Goal: Task Accomplishment & Management: Manage account settings

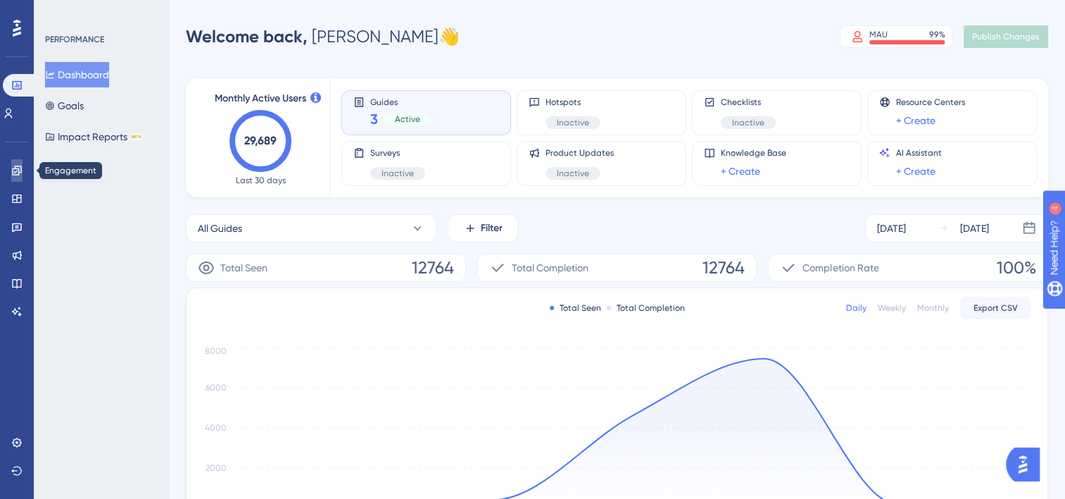
click at [11, 170] on icon at bounding box center [16, 170] width 11 height 11
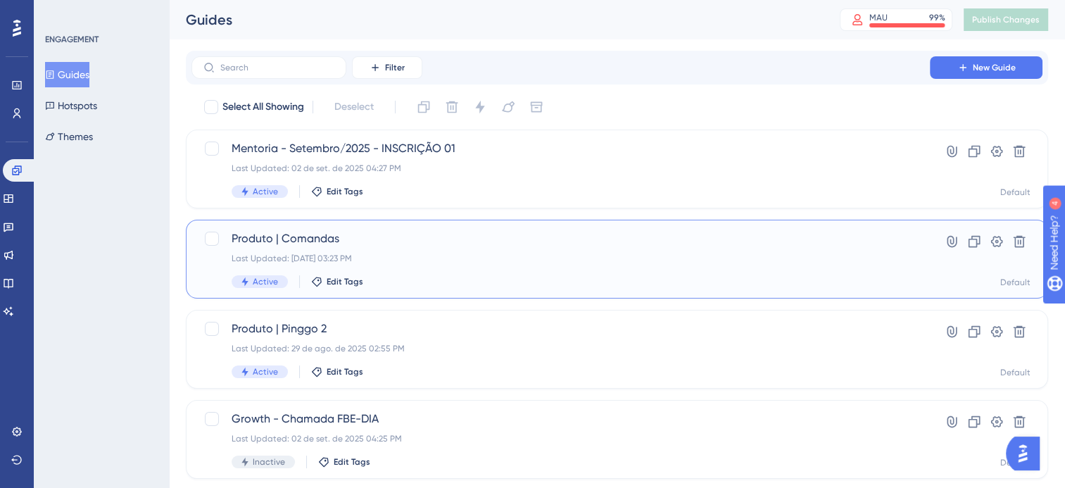
click at [562, 251] on div "Produto | Comandas Last Updated: [DATE] 03:23 PM Active Edit Tags" at bounding box center [561, 259] width 658 height 58
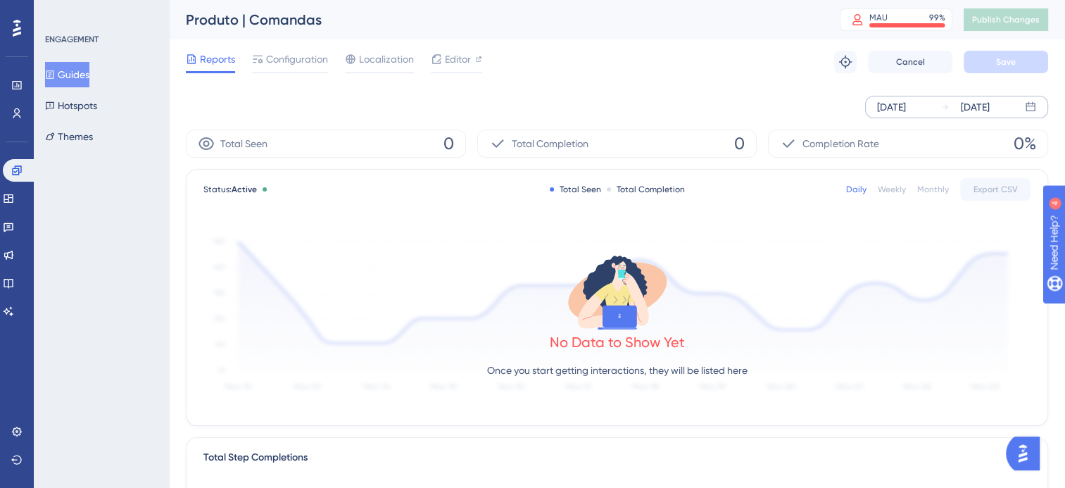
click at [889, 105] on div "[DATE]" at bounding box center [891, 107] width 29 height 17
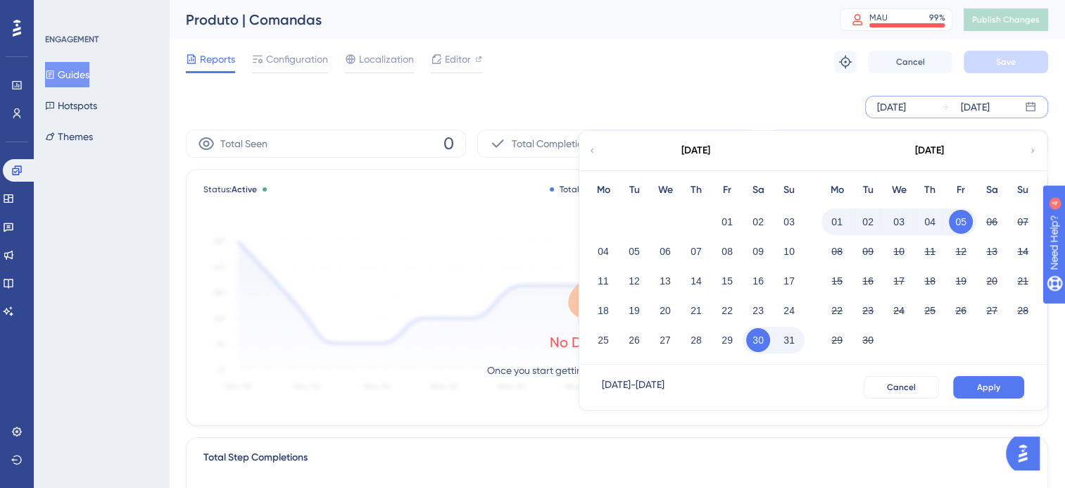
click at [918, 123] on div "[DATE] [DATE] [DATE] Mo Tu We Th Fr Sa Su 01 02 03 04 05 06 07 08 09 10 11 12 1…" at bounding box center [617, 106] width 863 height 45
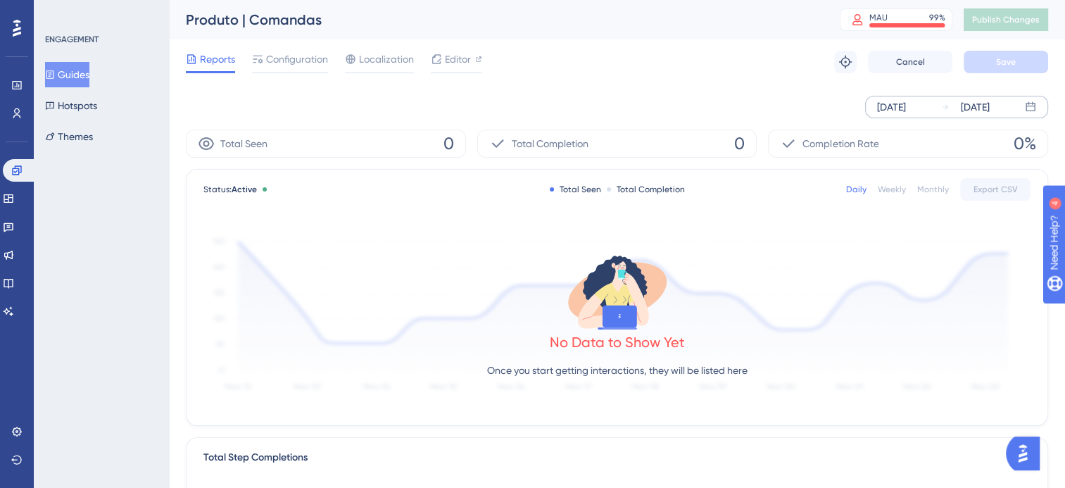
click at [1028, 99] on div "[DATE] [DATE]" at bounding box center [956, 107] width 183 height 23
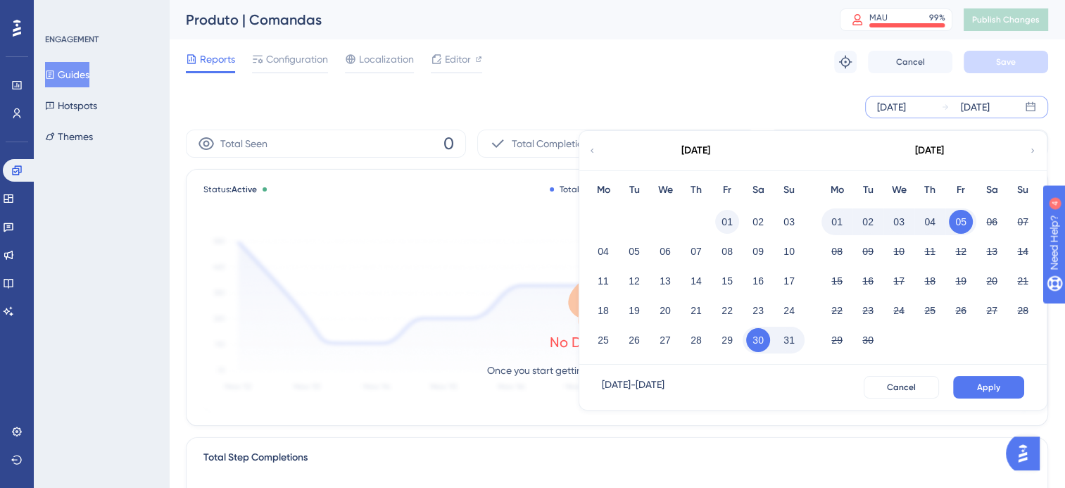
click at [727, 223] on button "01" at bounding box center [727, 222] width 24 height 24
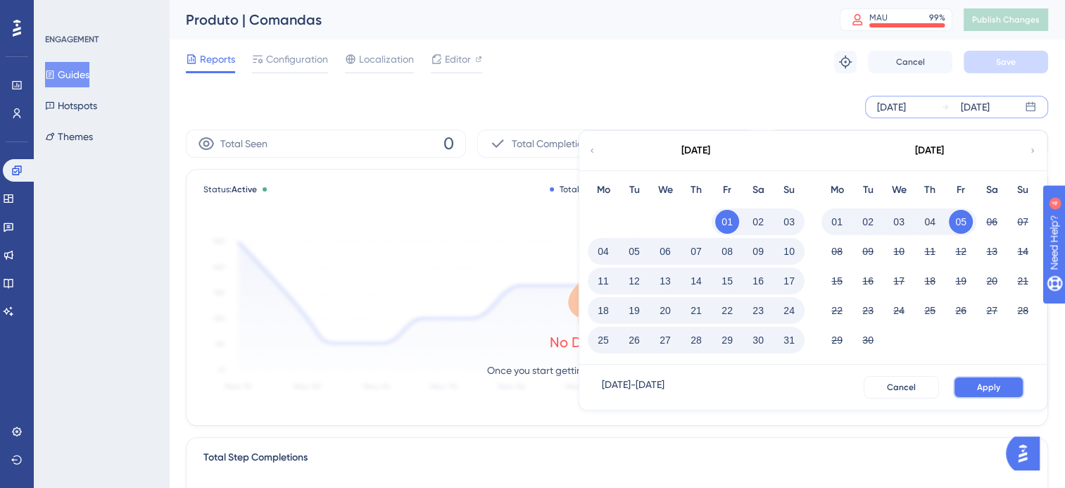
click at [979, 383] on span "Apply" at bounding box center [988, 387] width 23 height 11
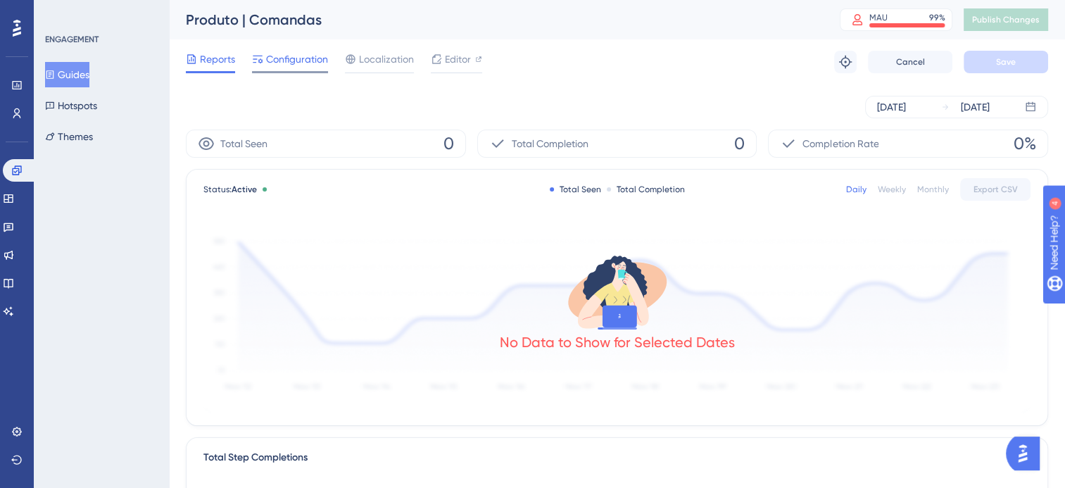
click at [275, 63] on span "Configuration" at bounding box center [297, 59] width 62 height 17
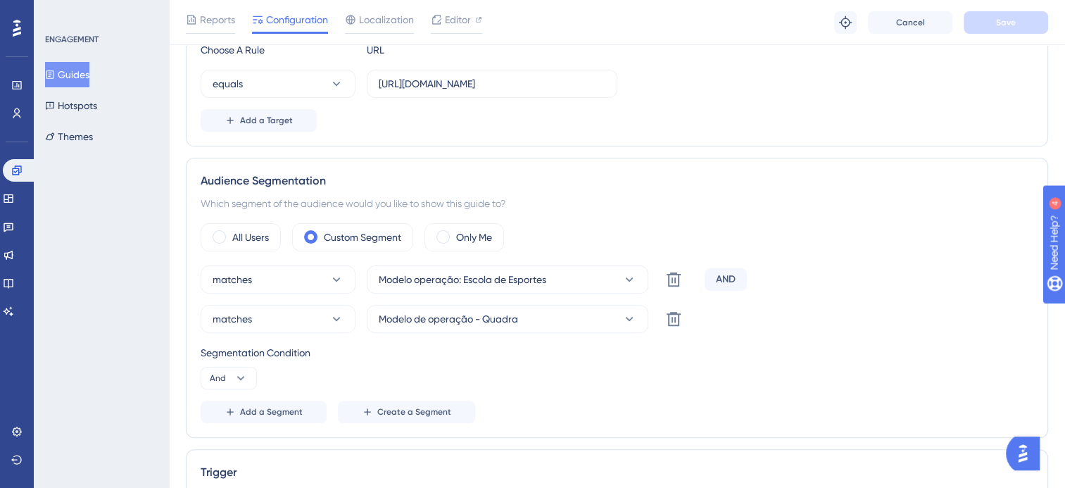
scroll to position [422, 0]
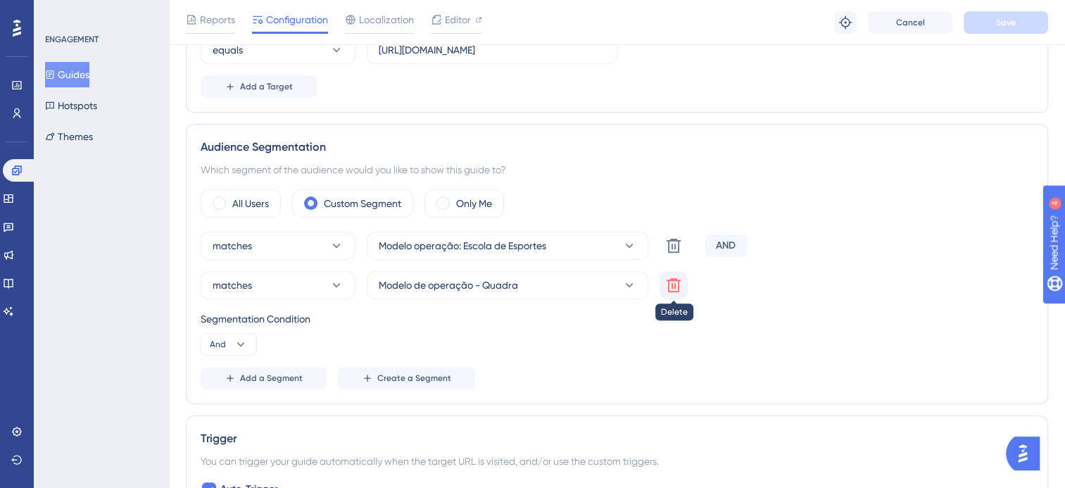
click at [672, 285] on icon at bounding box center [674, 285] width 14 height 14
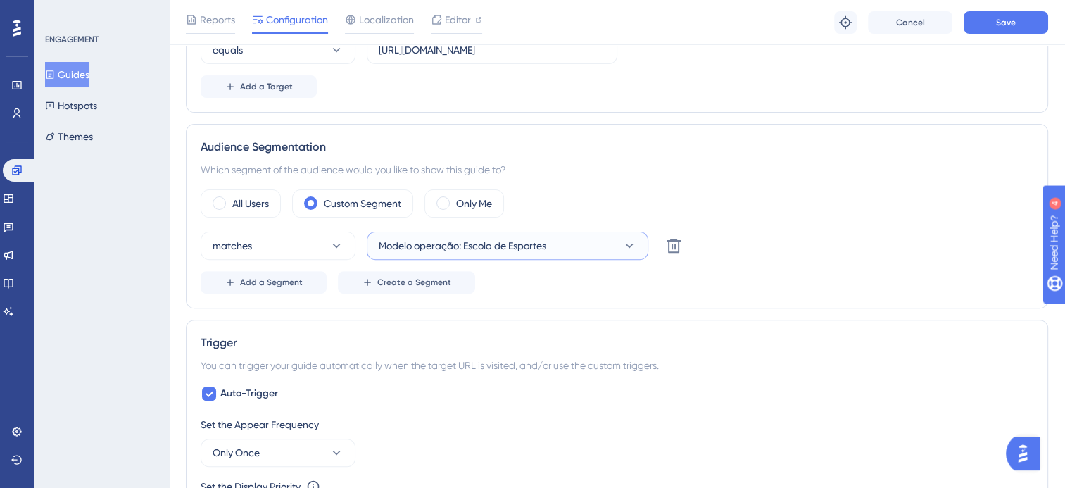
click at [427, 239] on span "Modelo operação: Escola de Esportes" at bounding box center [463, 245] width 168 height 17
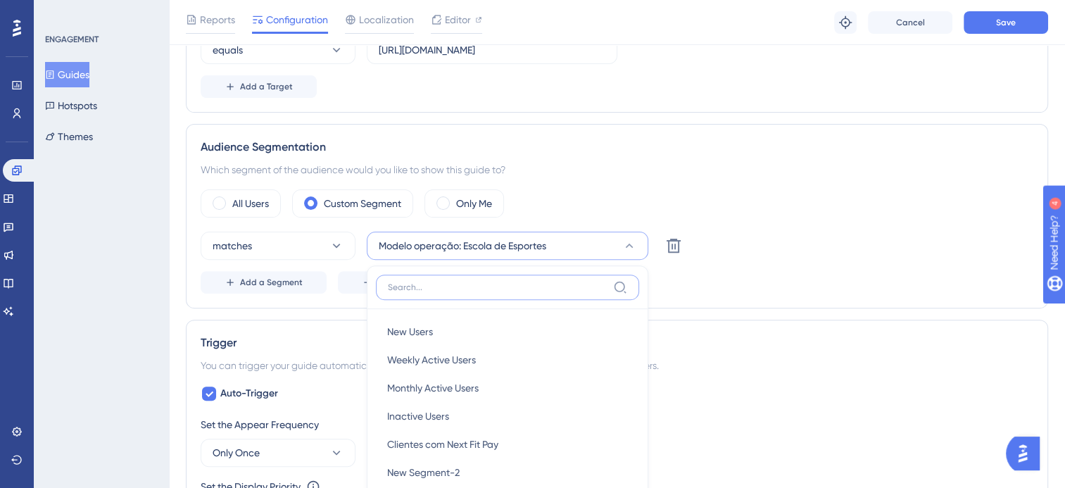
scroll to position [573, 0]
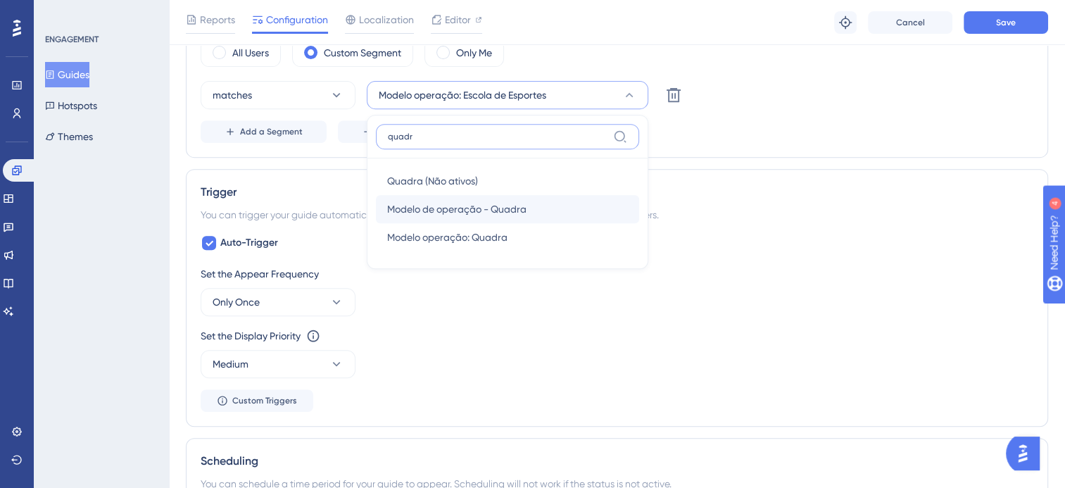
type input "quadr"
click at [565, 203] on div "Modelo de operação - Quadra Modelo de operação - Quadra" at bounding box center [507, 209] width 241 height 28
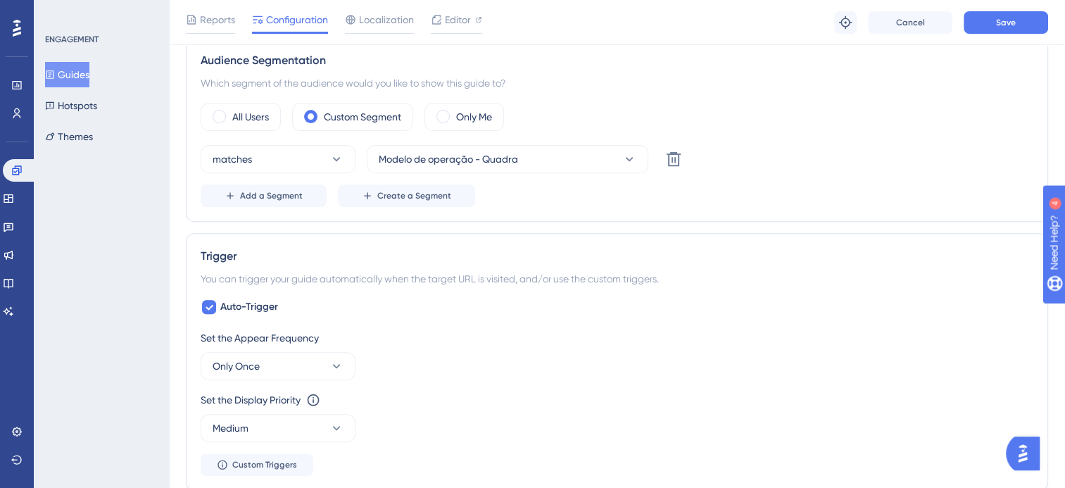
scroll to position [432, 0]
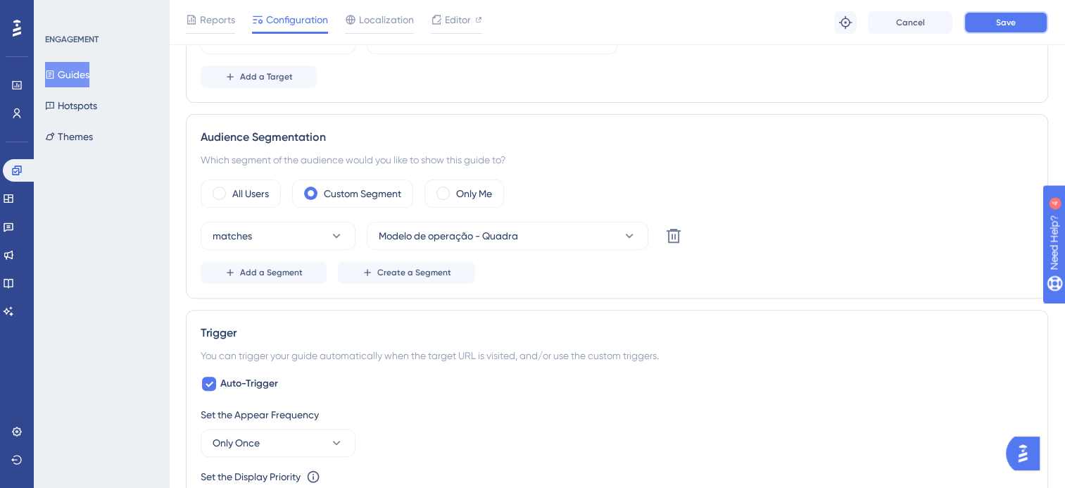
click at [991, 19] on button "Save" at bounding box center [1006, 22] width 84 height 23
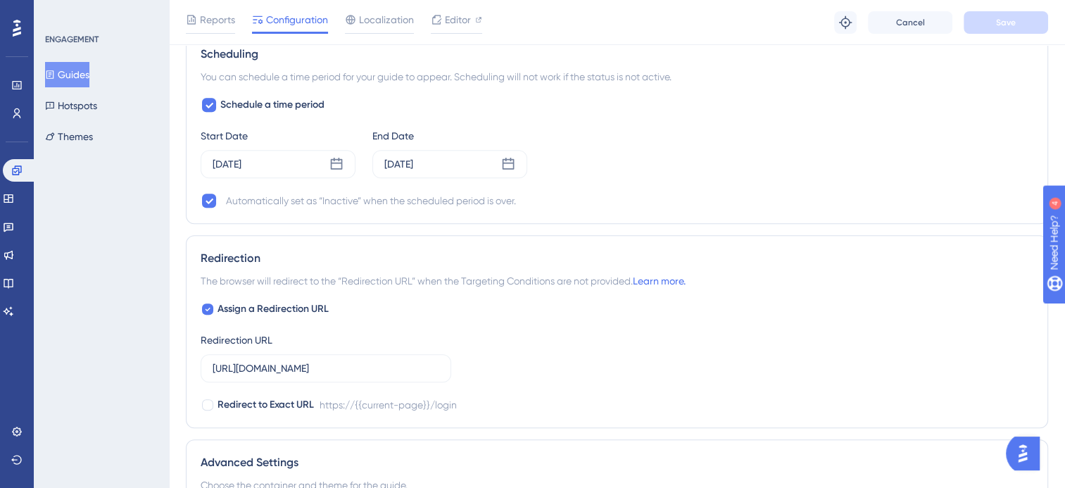
scroll to position [970, 0]
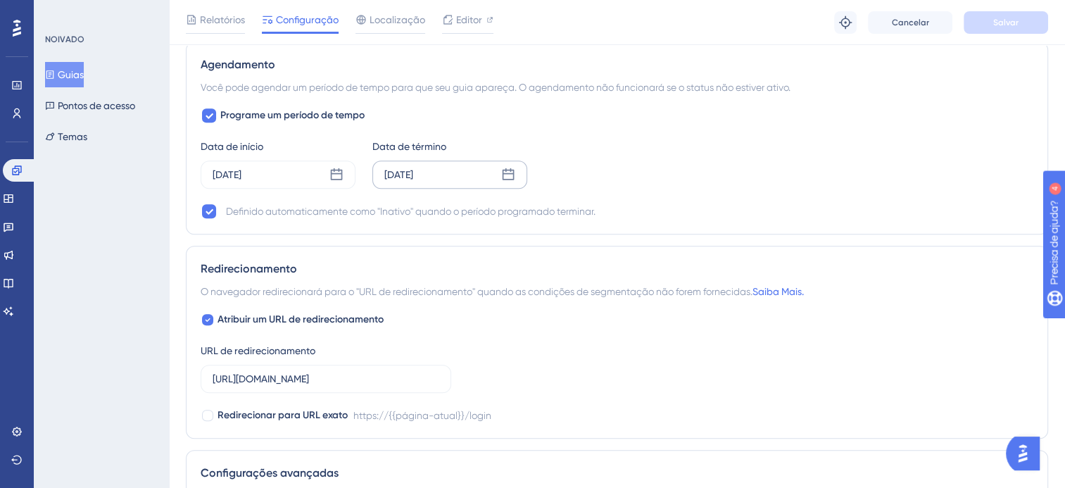
click at [504, 169] on icon at bounding box center [508, 175] width 14 height 14
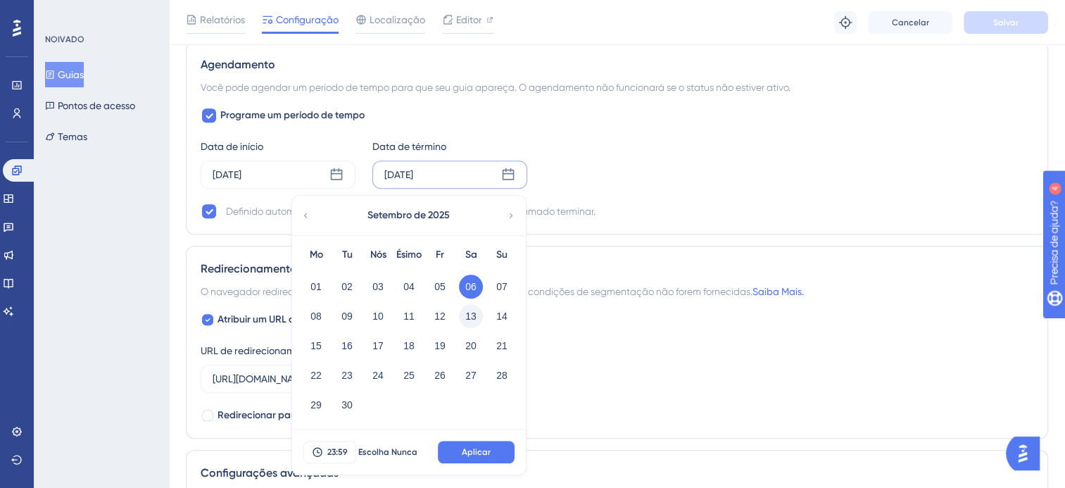
click at [465, 310] on button "13" at bounding box center [471, 316] width 24 height 24
click at [503, 454] on button "Aplicar" at bounding box center [476, 452] width 77 height 23
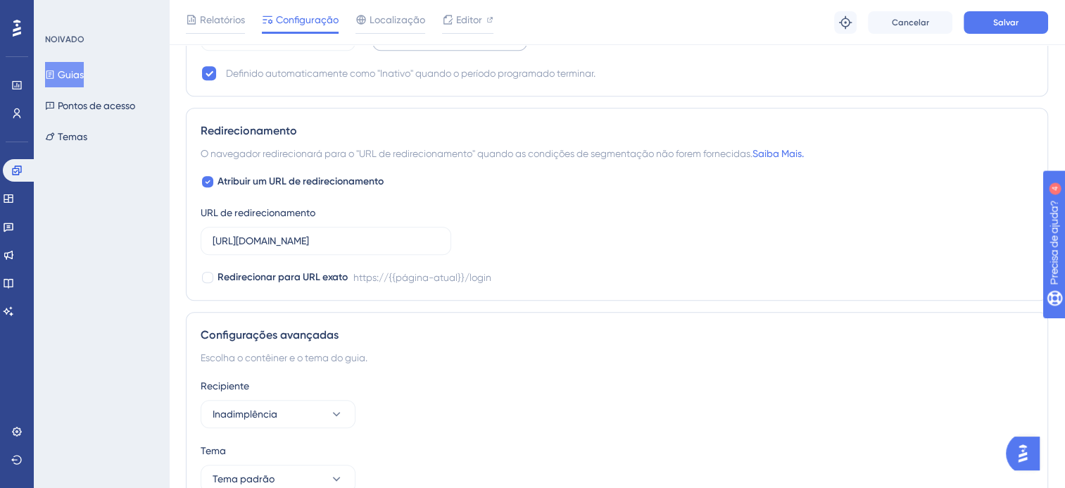
scroll to position [1181, 0]
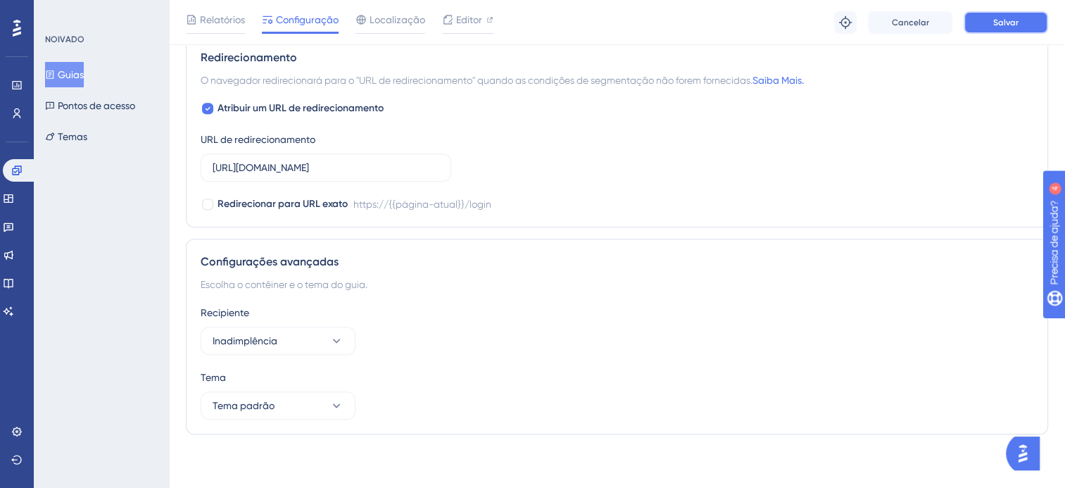
click at [1013, 25] on span "Salvar" at bounding box center [1006, 22] width 25 height 11
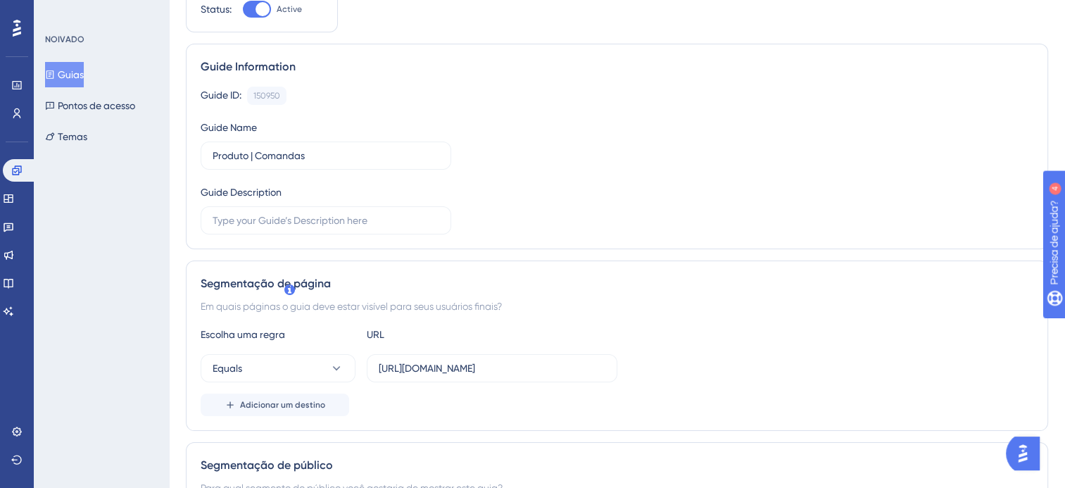
scroll to position [0, 0]
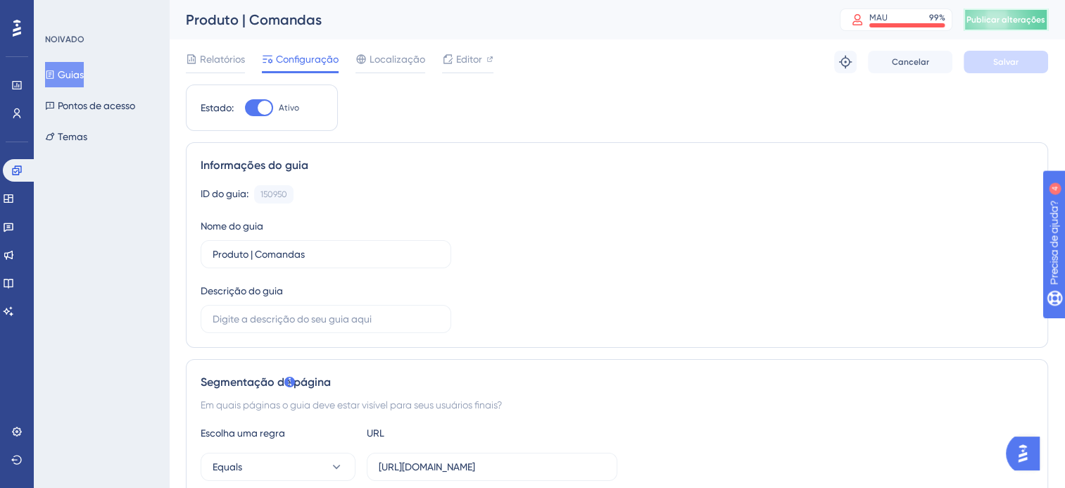
click at [1005, 25] on button "Publicar alterações" at bounding box center [1006, 19] width 84 height 23
click at [14, 173] on icon at bounding box center [16, 170] width 11 height 11
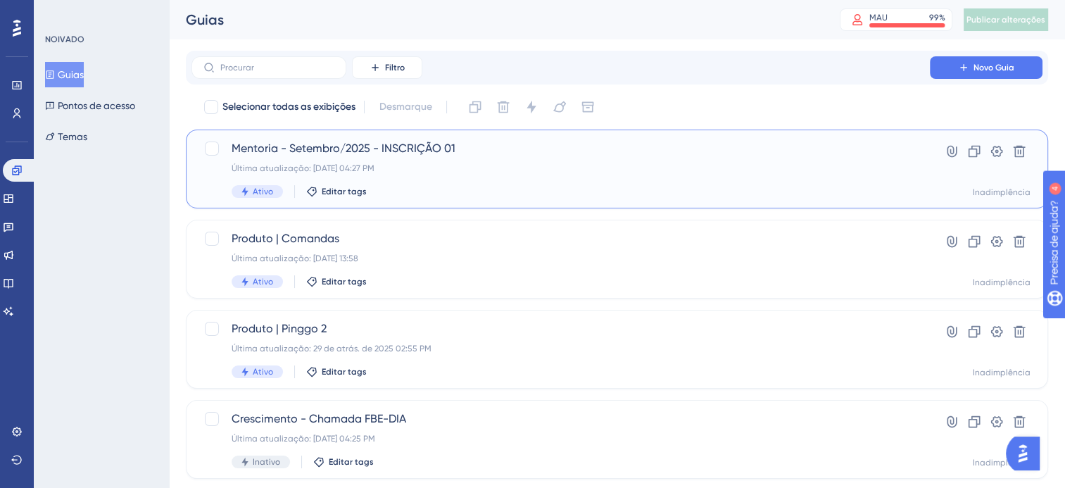
click at [339, 144] on span "Mentoria - Setembro/2025 - INSCRIÇÃO 01" at bounding box center [561, 148] width 658 height 17
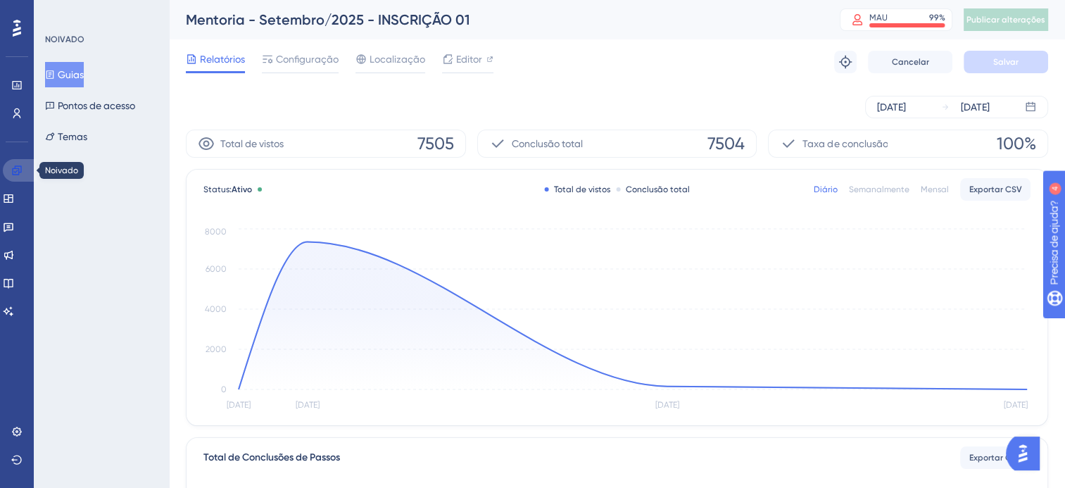
click at [11, 176] on link at bounding box center [20, 170] width 34 height 23
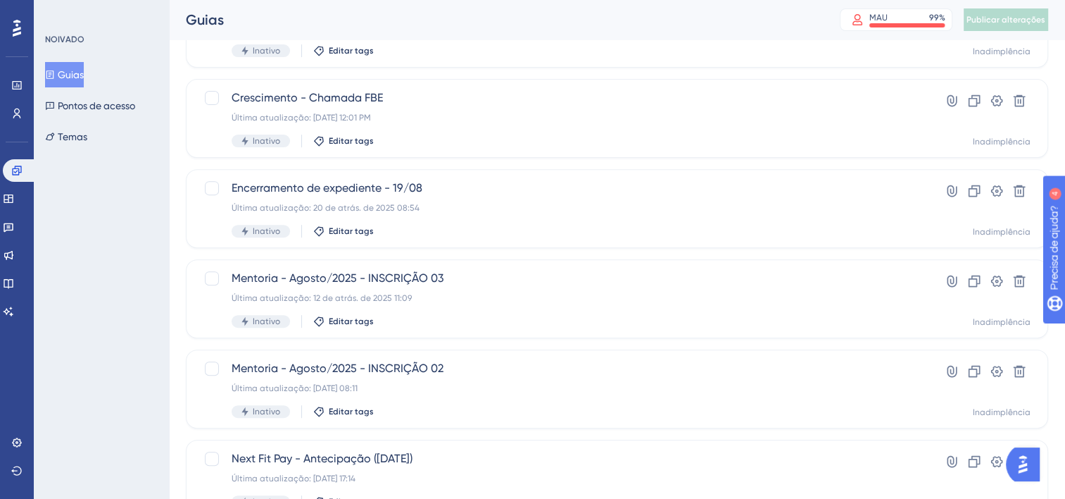
scroll to position [563, 0]
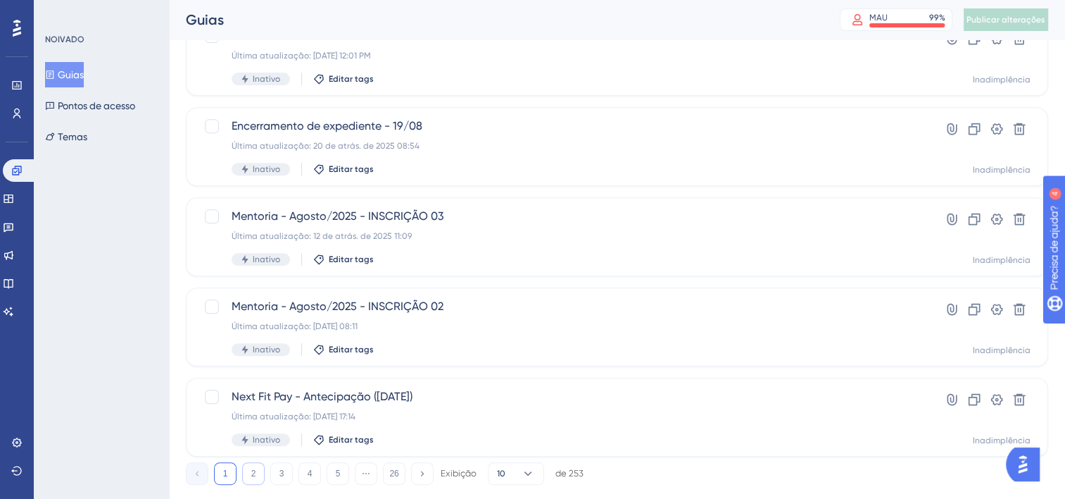
click at [258, 469] on button "2" at bounding box center [253, 473] width 23 height 23
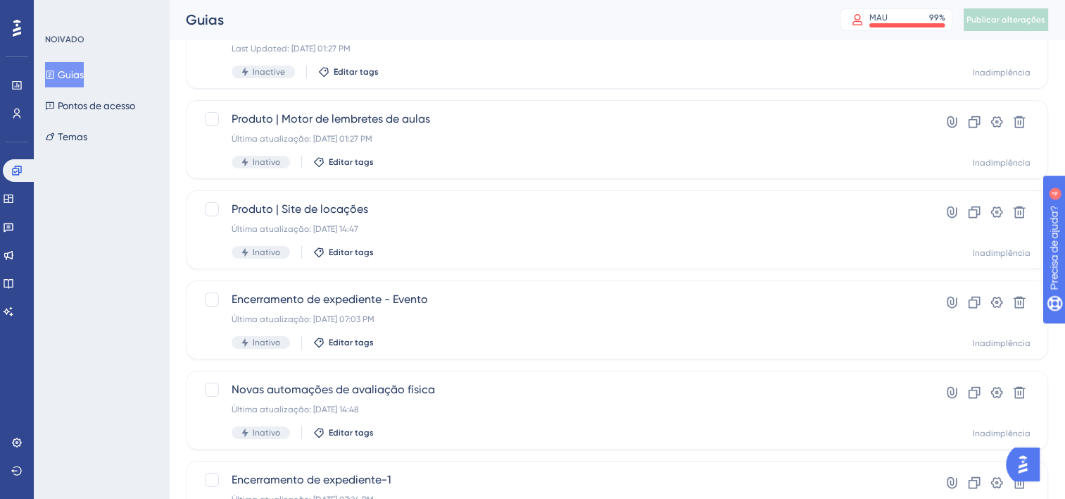
scroll to position [70, 0]
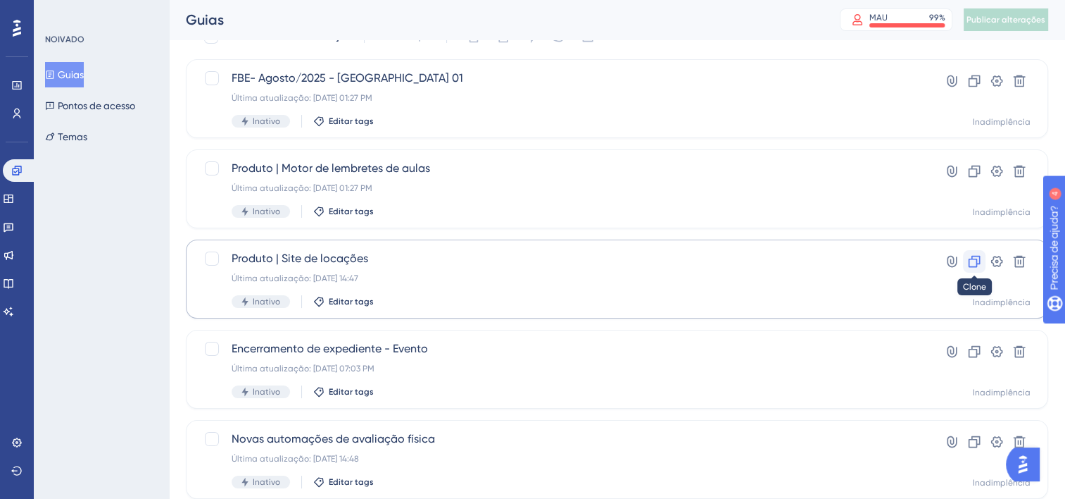
click at [974, 262] on icon at bounding box center [974, 261] width 14 height 14
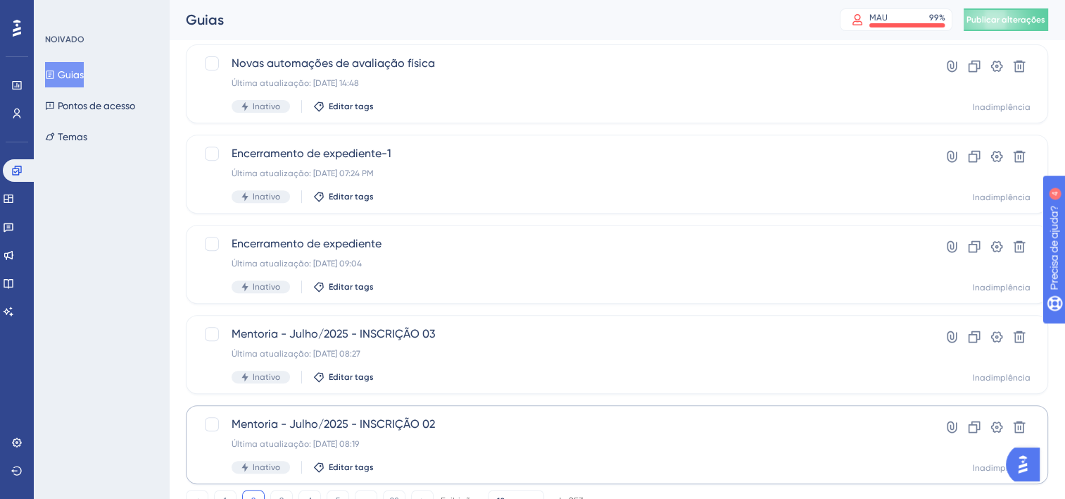
scroll to position [594, 0]
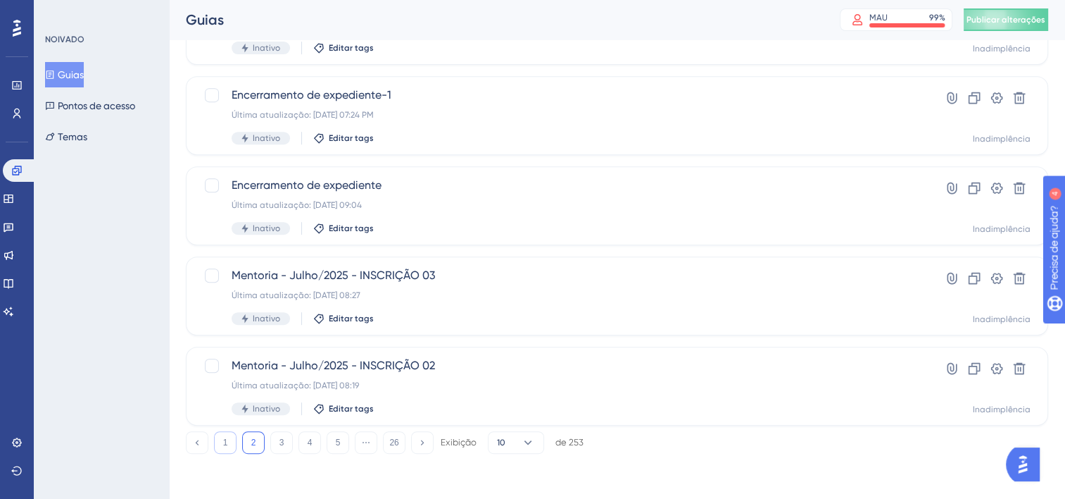
click at [228, 445] on button "1" at bounding box center [225, 442] width 23 height 23
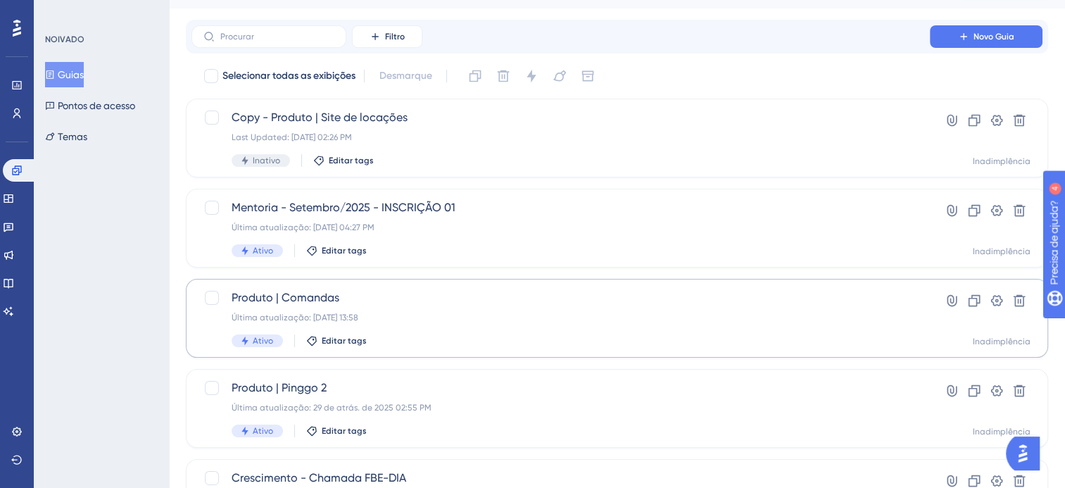
scroll to position [0, 0]
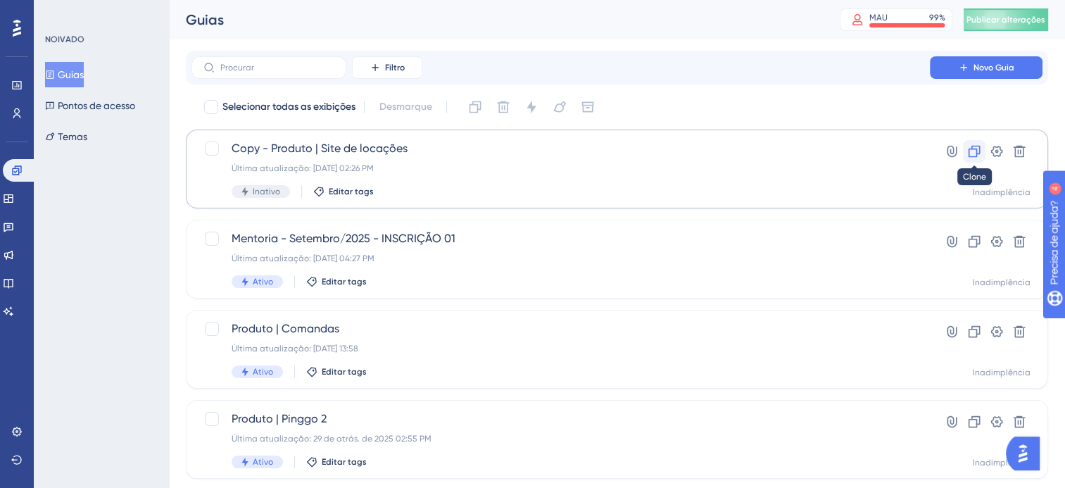
click at [982, 150] on button at bounding box center [974, 151] width 23 height 23
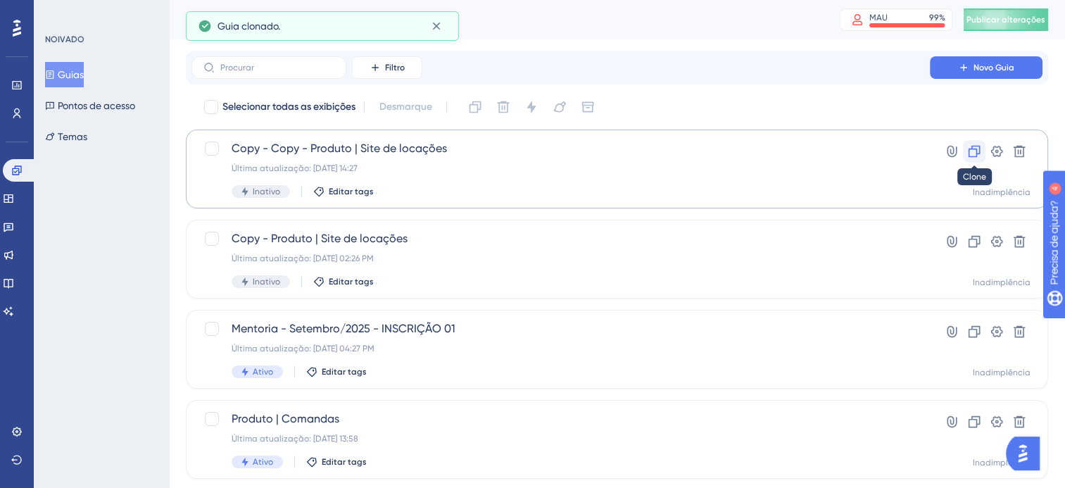
click at [977, 149] on icon at bounding box center [975, 152] width 12 height 12
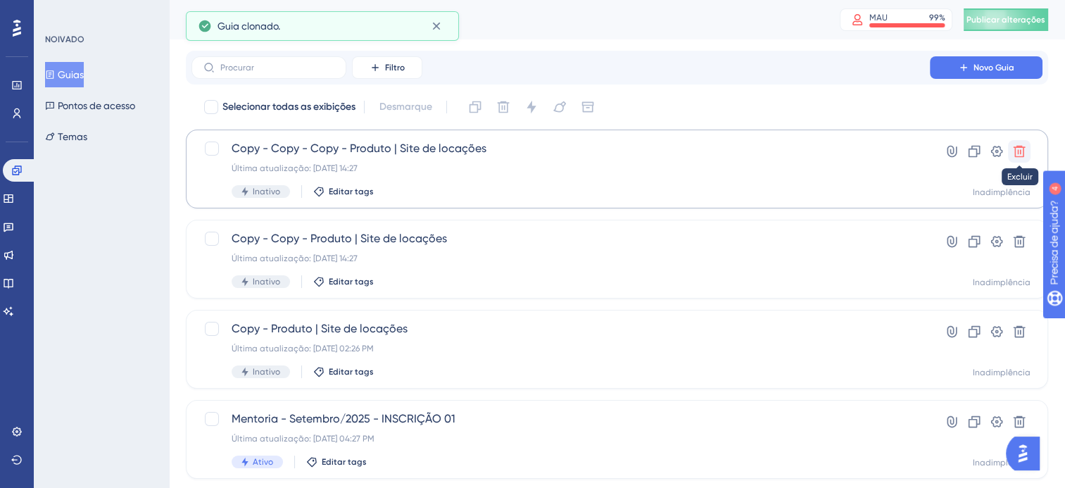
click at [1028, 152] on button at bounding box center [1019, 151] width 23 height 23
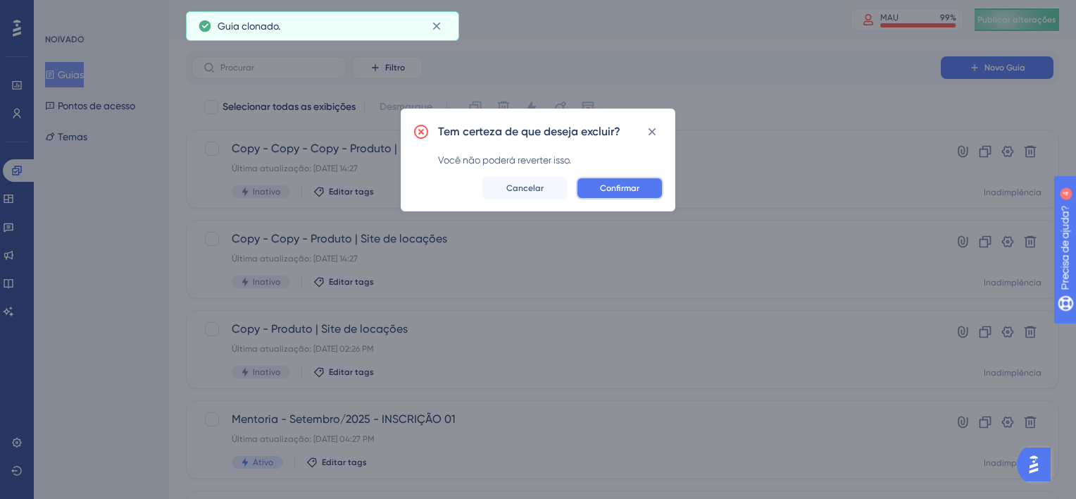
click at [637, 192] on span "Confirmar" at bounding box center [619, 187] width 39 height 11
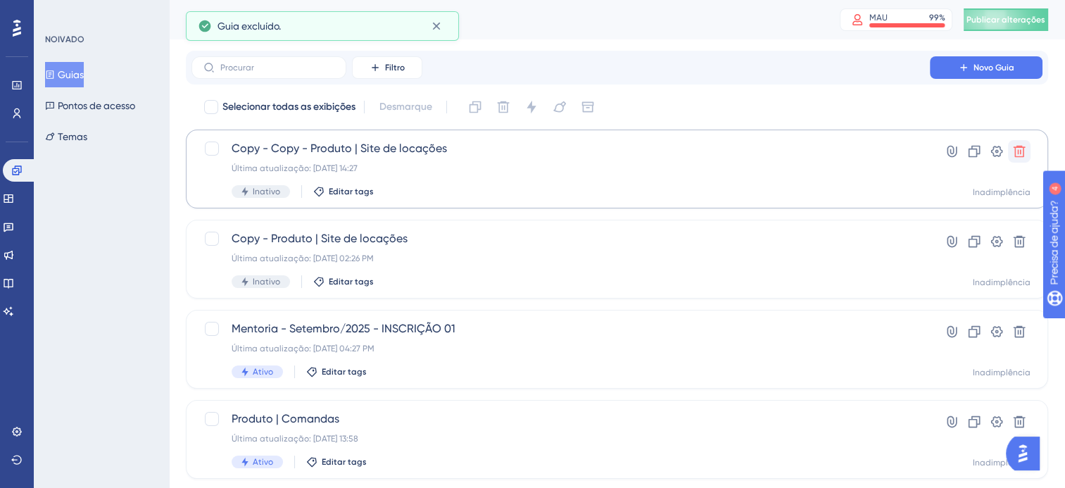
click at [1022, 156] on icon at bounding box center [1020, 151] width 14 height 14
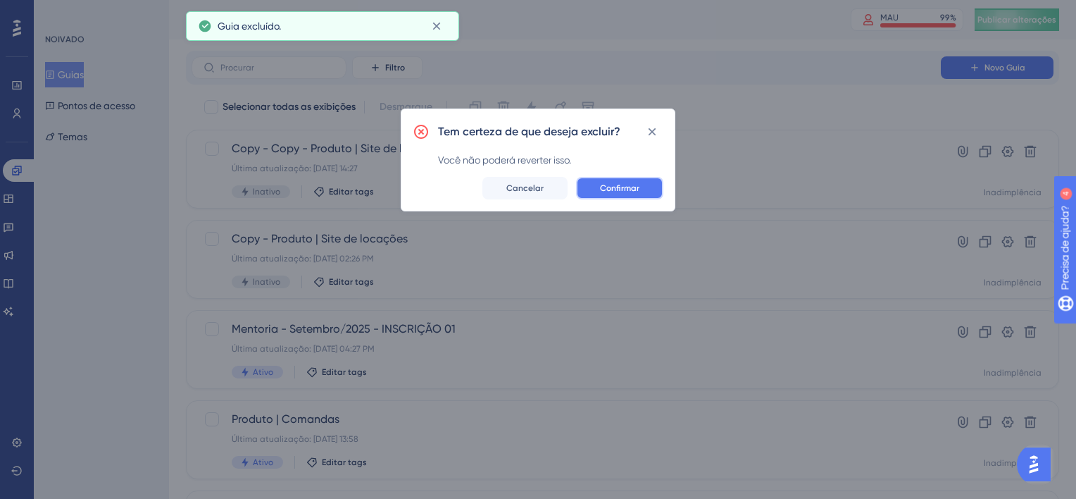
click at [639, 192] on span "Confirmar" at bounding box center [619, 187] width 39 height 11
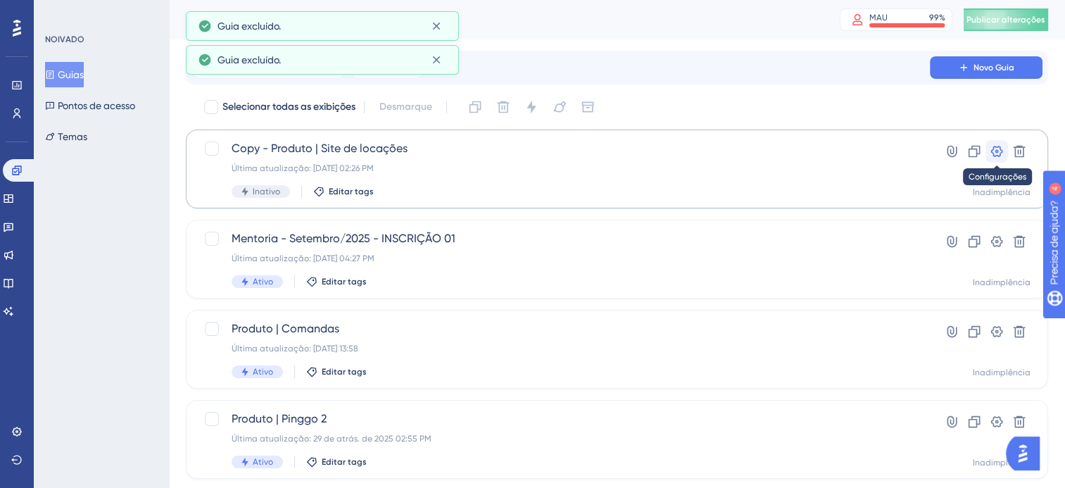
click at [991, 147] on icon at bounding box center [997, 151] width 14 height 14
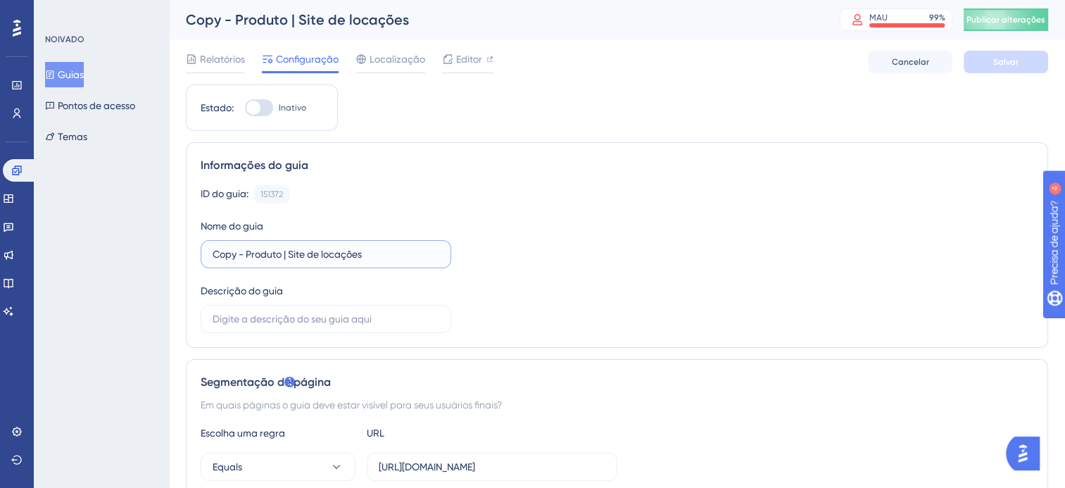
drag, startPoint x: 242, startPoint y: 256, endPoint x: 195, endPoint y: 258, distance: 47.2
click at [195, 258] on div "Informações do guia ID do guia: 151372 Copiar Nome do guia Copy - Produto | Sit…" at bounding box center [617, 245] width 863 height 206
drag, startPoint x: 354, startPoint y: 244, endPoint x: 276, endPoint y: 252, distance: 78.6
click at [276, 252] on label "Produto | Site de locações" at bounding box center [326, 254] width 251 height 28
click at [276, 252] on input "Produto | Site de locações" at bounding box center [326, 253] width 227 height 15
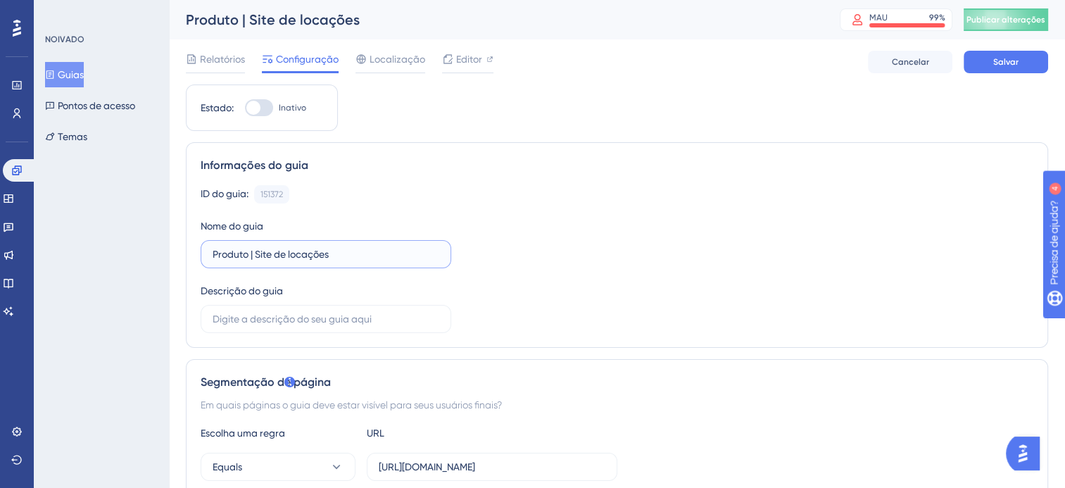
click at [275, 253] on input "Produto | Site de locações" at bounding box center [326, 253] width 227 height 15
click at [314, 257] on input "Produto | Site de locações" at bounding box center [326, 253] width 227 height 15
drag, startPoint x: 331, startPoint y: 256, endPoint x: 259, endPoint y: 253, distance: 71.9
click at [259, 253] on input "Produto | Site de locações" at bounding box center [326, 253] width 227 height 15
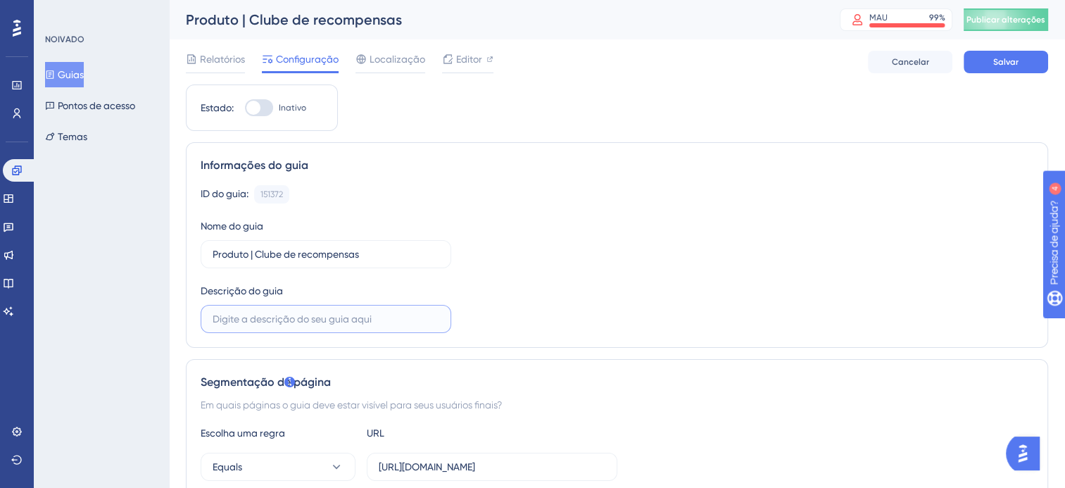
click at [315, 324] on input "text" at bounding box center [326, 318] width 227 height 15
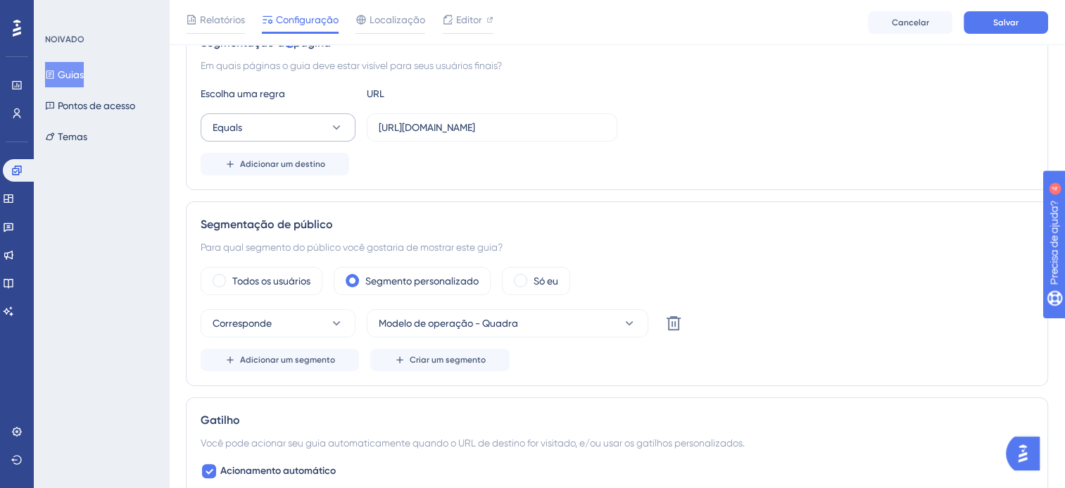
scroll to position [352, 0]
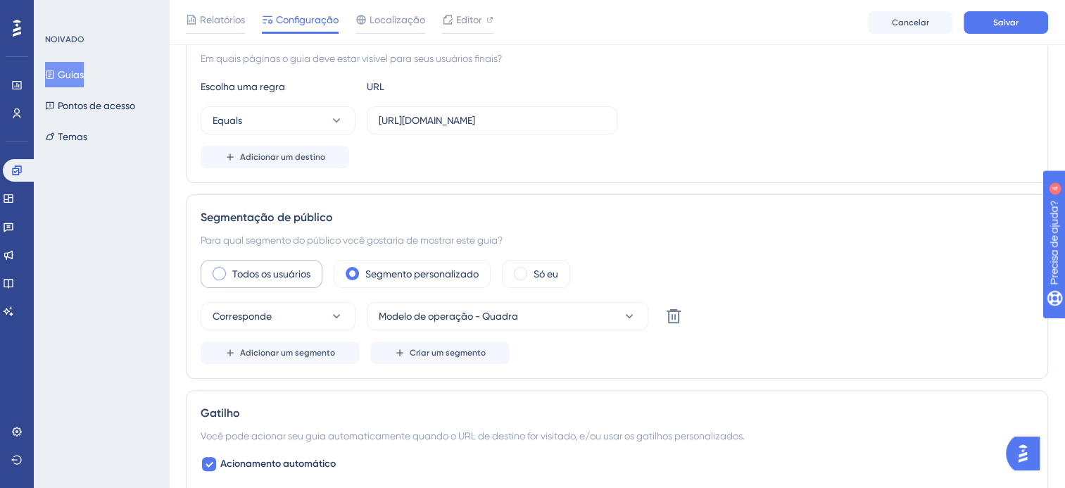
click at [266, 274] on label "Todos os usuários" at bounding box center [271, 273] width 78 height 17
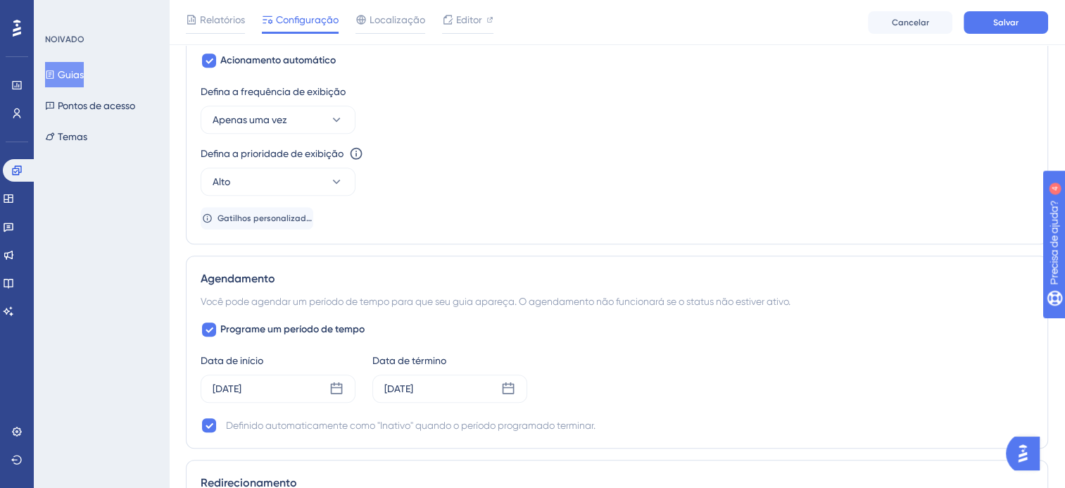
scroll to position [704, 0]
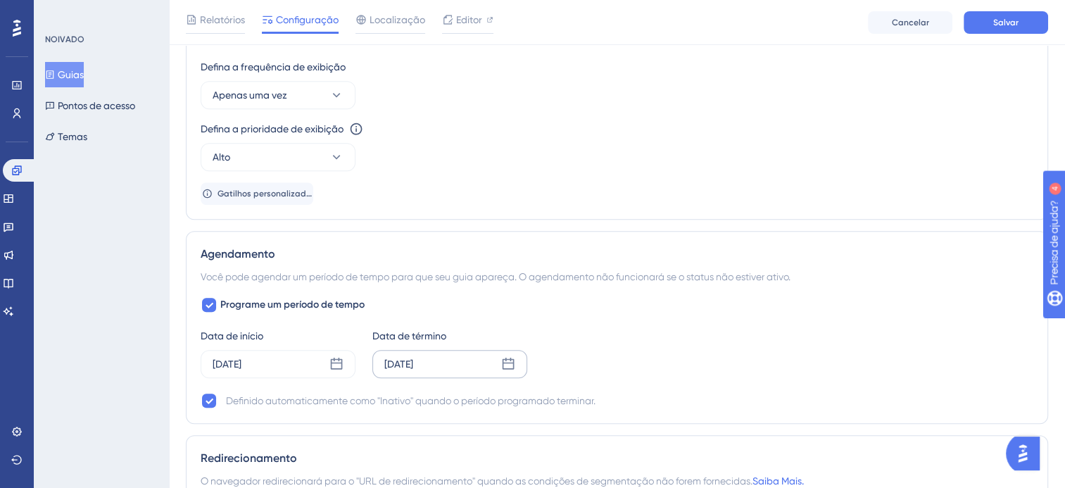
click at [500, 350] on div "[DATE]" at bounding box center [449, 364] width 155 height 28
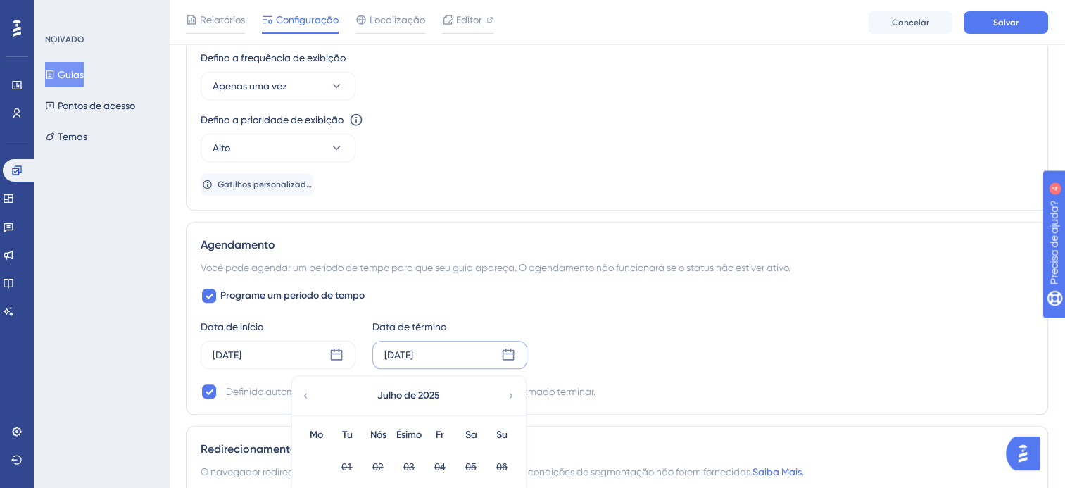
scroll to position [775, 0]
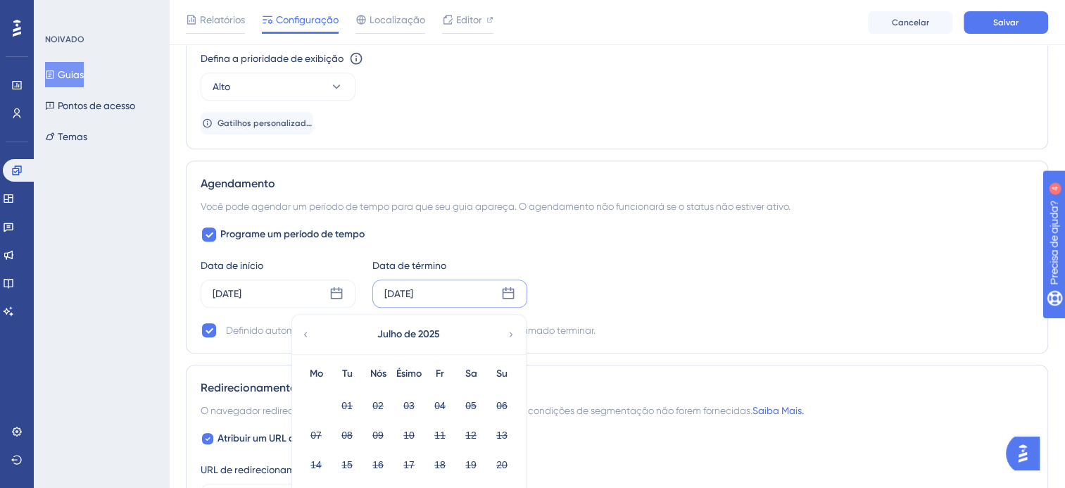
click at [504, 339] on div "Julho de 2025" at bounding box center [408, 334] width 232 height 39
click at [507, 334] on icon at bounding box center [511, 334] width 10 height 13
click at [507, 332] on icon at bounding box center [511, 334] width 10 height 13
click at [465, 433] on button "13" at bounding box center [471, 435] width 24 height 24
click at [333, 289] on icon at bounding box center [337, 294] width 14 height 14
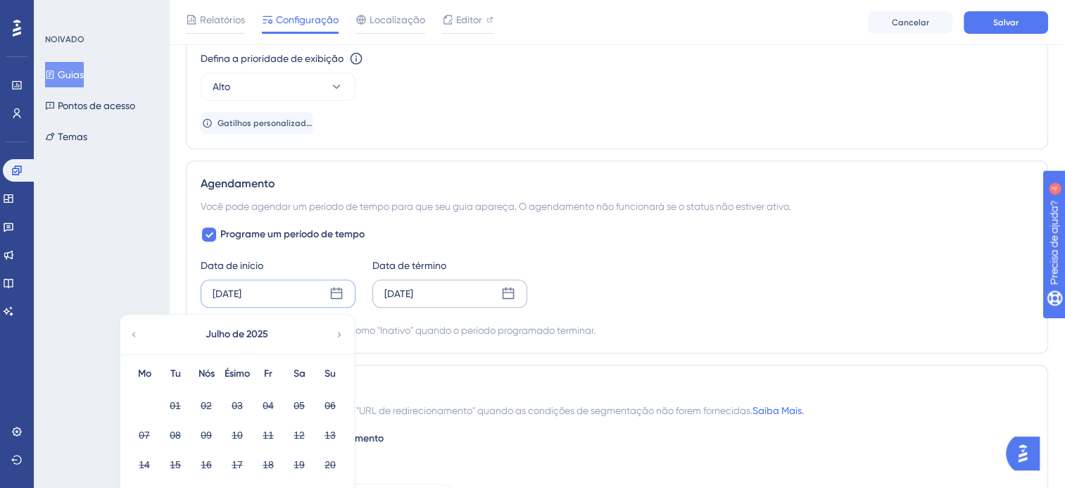
click at [512, 282] on div "[DATE]" at bounding box center [449, 294] width 155 height 28
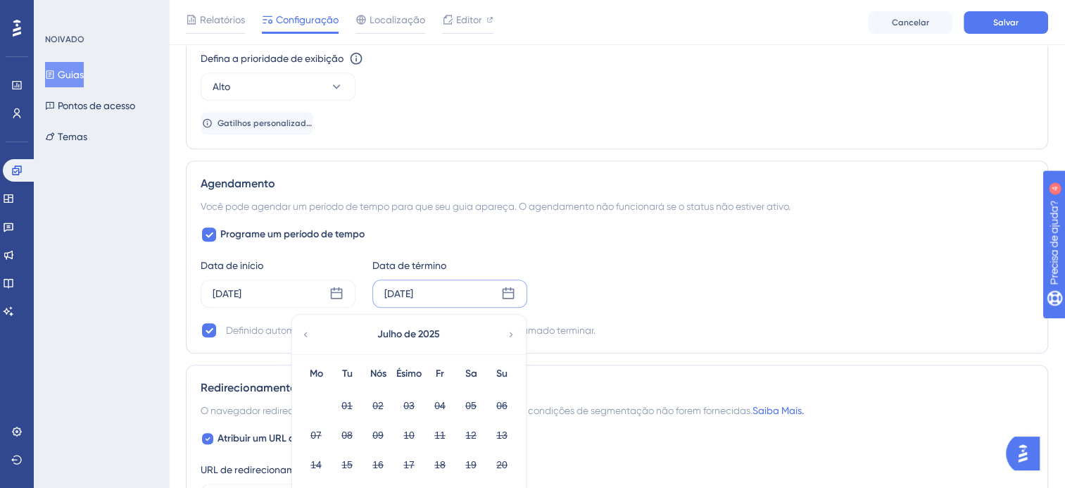
click at [497, 332] on div "Julho de 2025" at bounding box center [408, 334] width 232 height 39
click at [499, 332] on div "Julho de 2025" at bounding box center [408, 334] width 232 height 39
click at [509, 330] on icon at bounding box center [511, 334] width 10 height 13
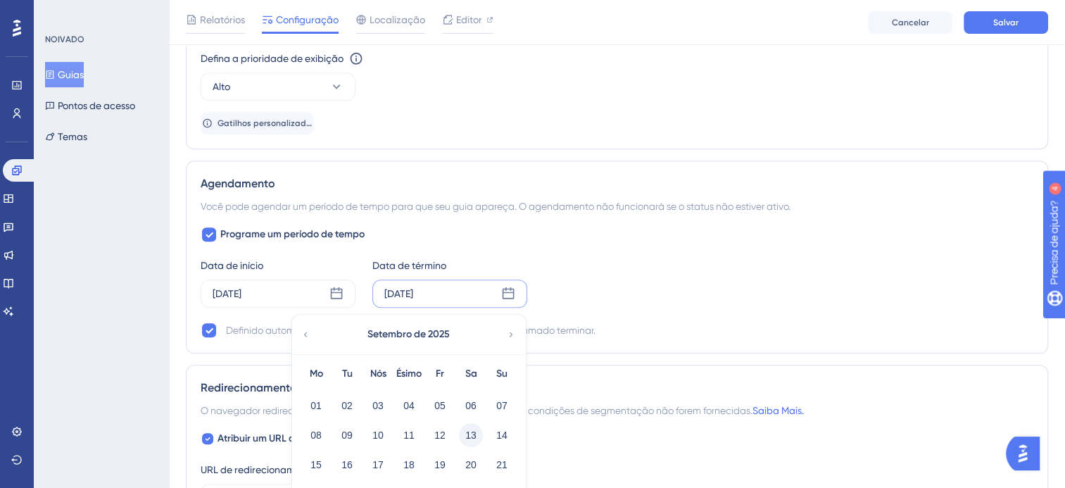
click at [469, 433] on button "13" at bounding box center [471, 435] width 24 height 24
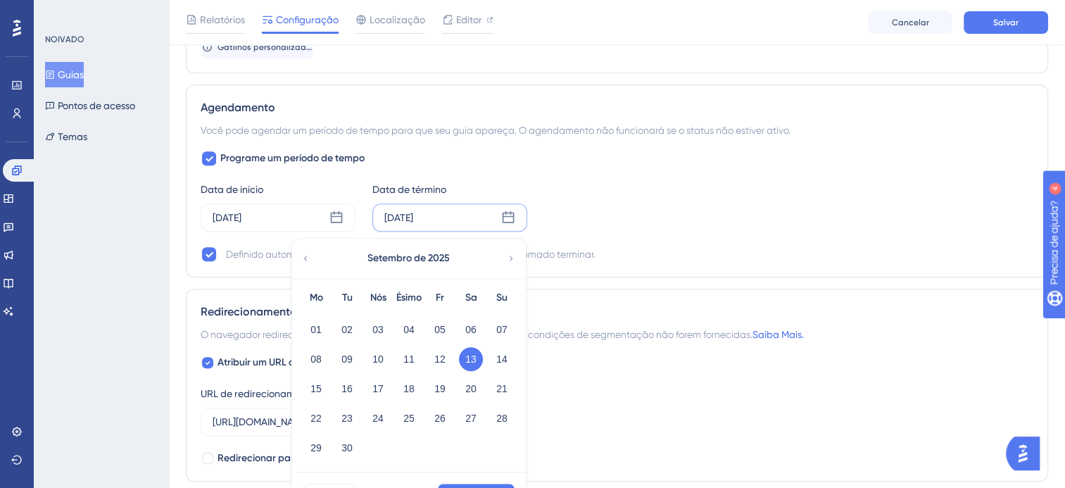
scroll to position [915, 0]
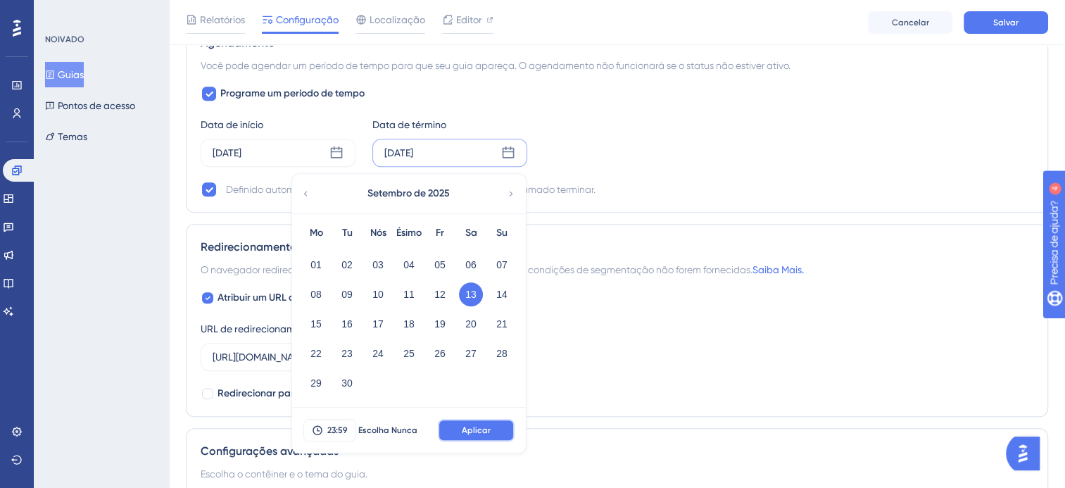
click at [479, 428] on span "Aplicar" at bounding box center [476, 430] width 29 height 11
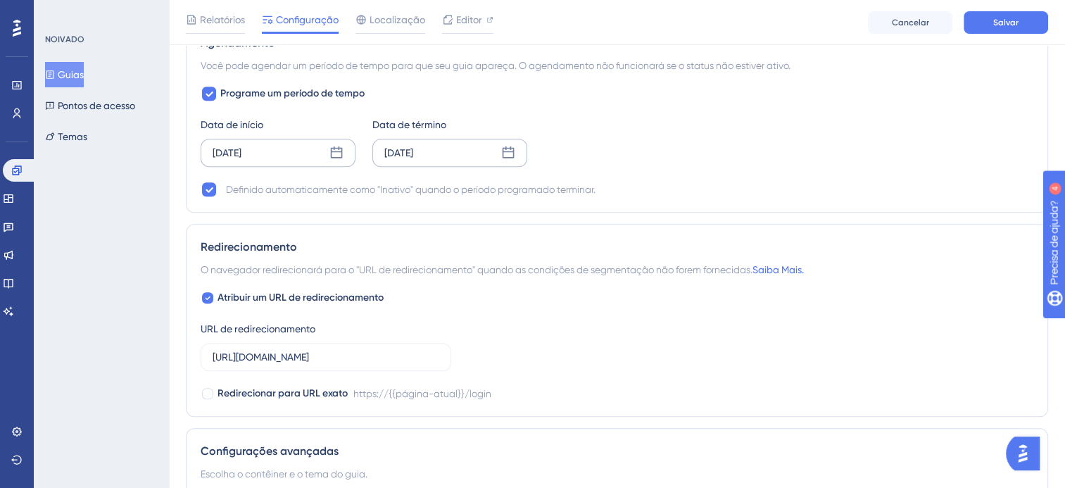
click at [334, 155] on icon at bounding box center [337, 152] width 12 height 12
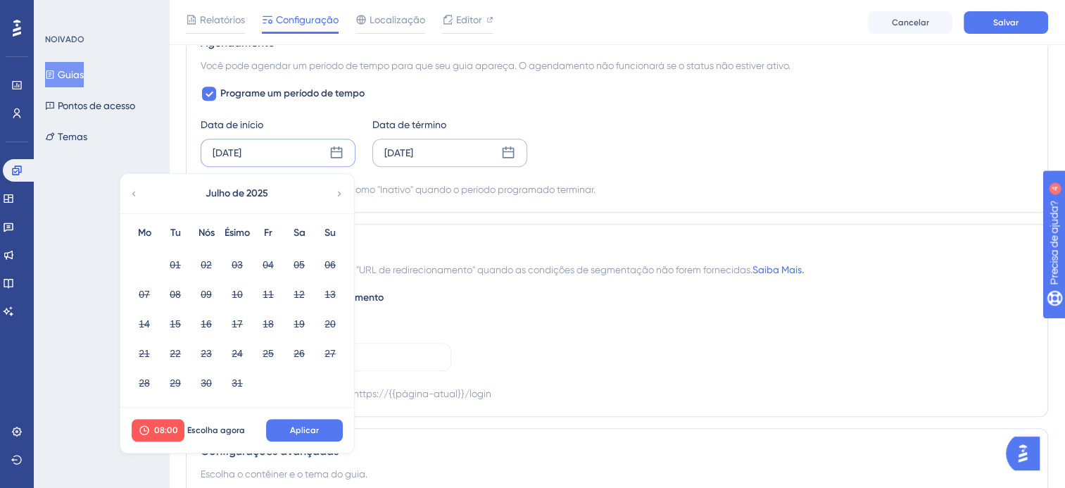
click at [333, 189] on div "Julho de 2025" at bounding box center [236, 193] width 232 height 39
click at [341, 189] on icon at bounding box center [339, 193] width 10 height 13
click at [268, 262] on button "05" at bounding box center [268, 265] width 24 height 24
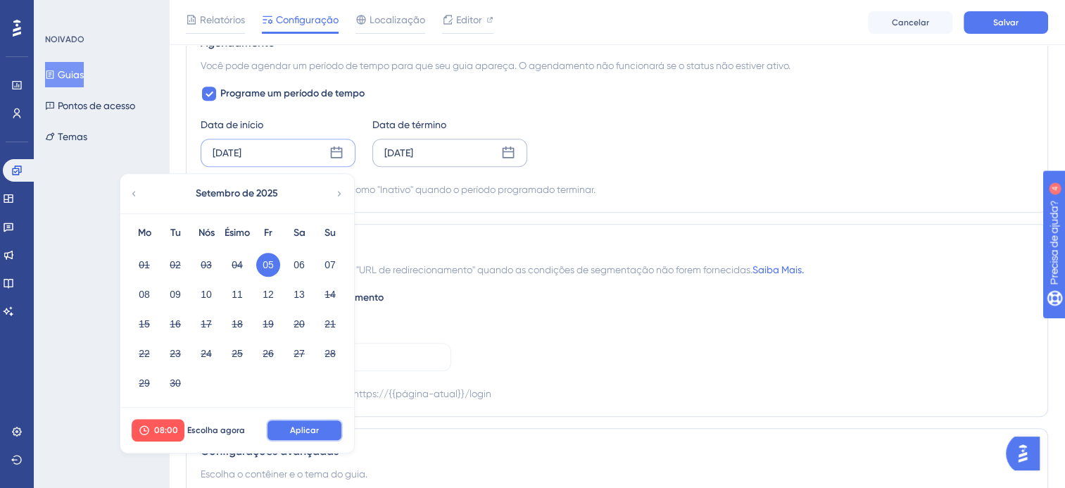
click at [280, 422] on button "Aplicar" at bounding box center [304, 430] width 77 height 23
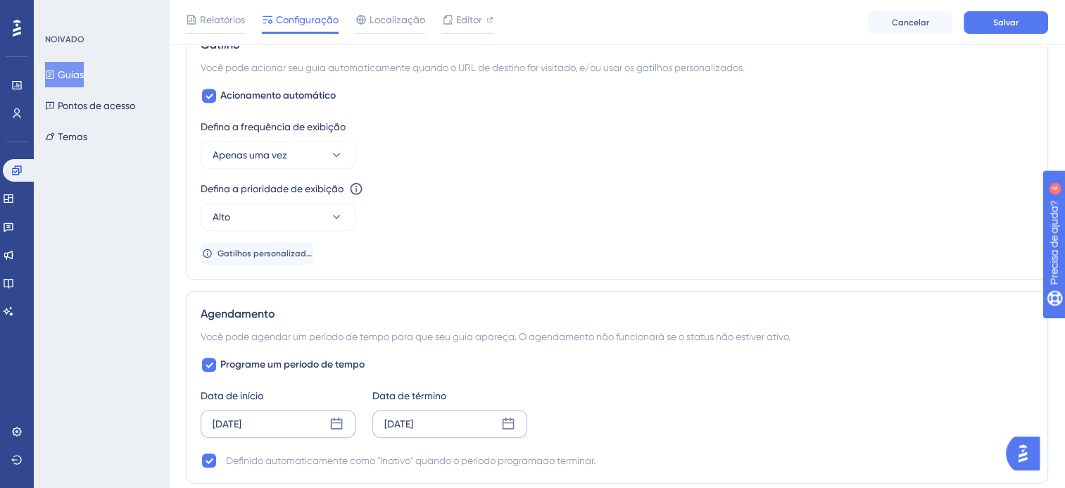
scroll to position [612, 0]
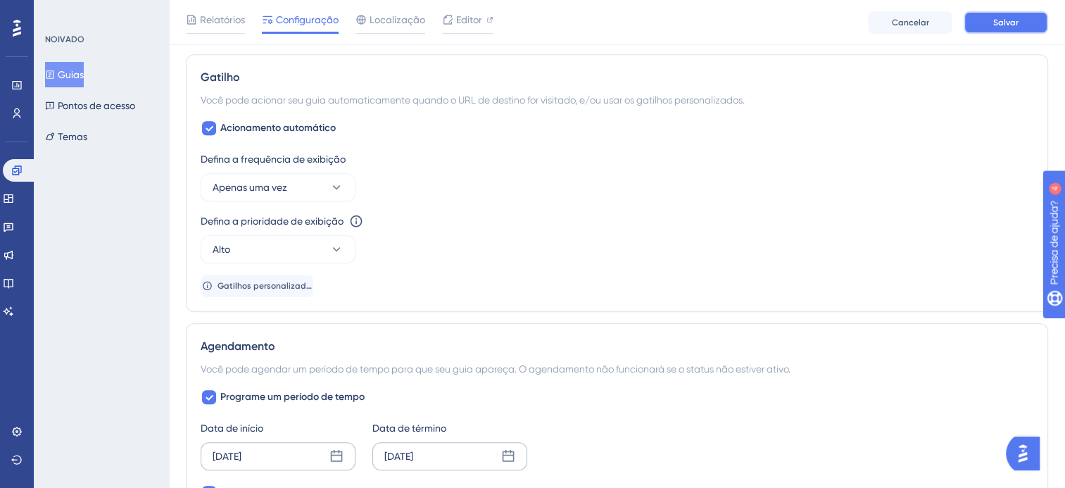
click at [989, 22] on button "Salvar" at bounding box center [1006, 22] width 84 height 23
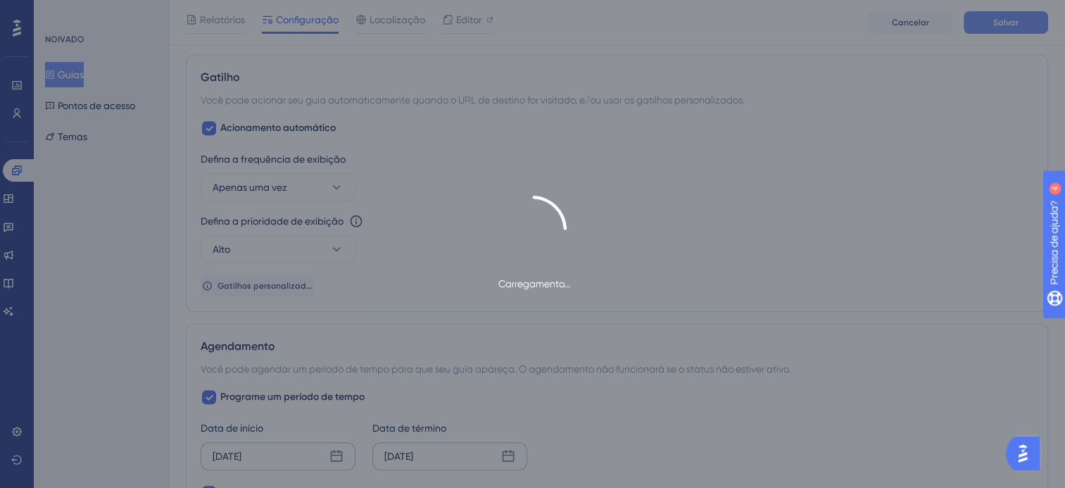
type input "Produto | Clube de recompensas"
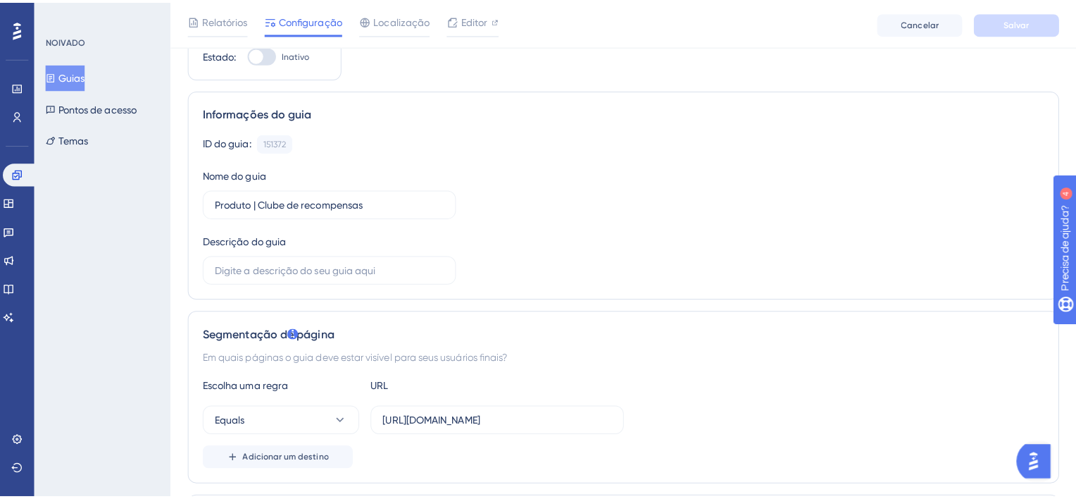
scroll to position [0, 0]
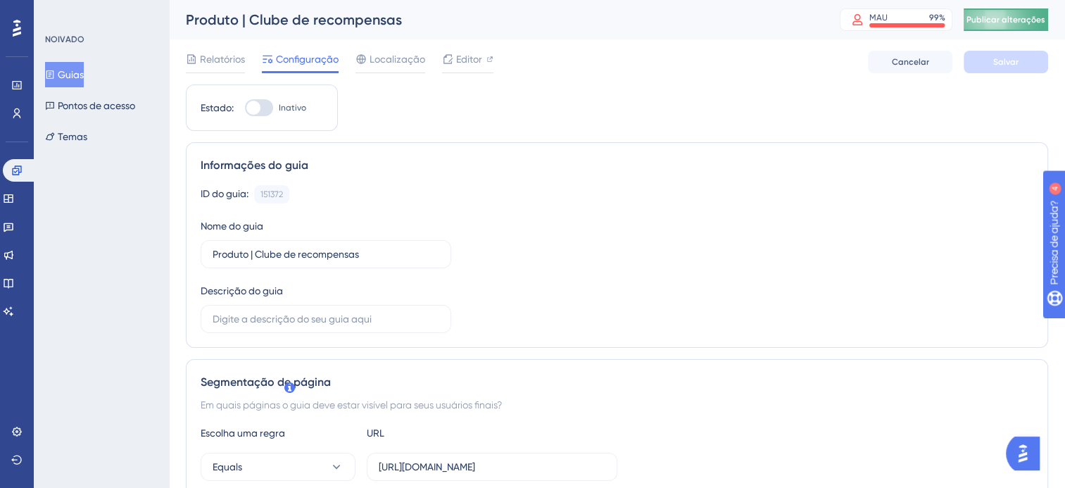
click at [1032, 28] on button "Publicar alterações" at bounding box center [1006, 19] width 84 height 23
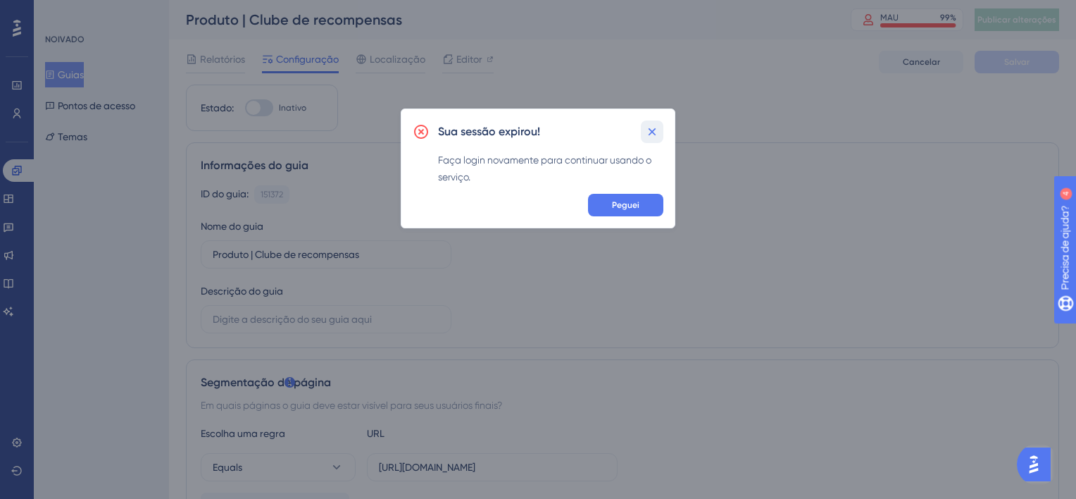
click at [648, 130] on icon at bounding box center [652, 132] width 14 height 14
